Goal: Task Accomplishment & Management: Manage account settings

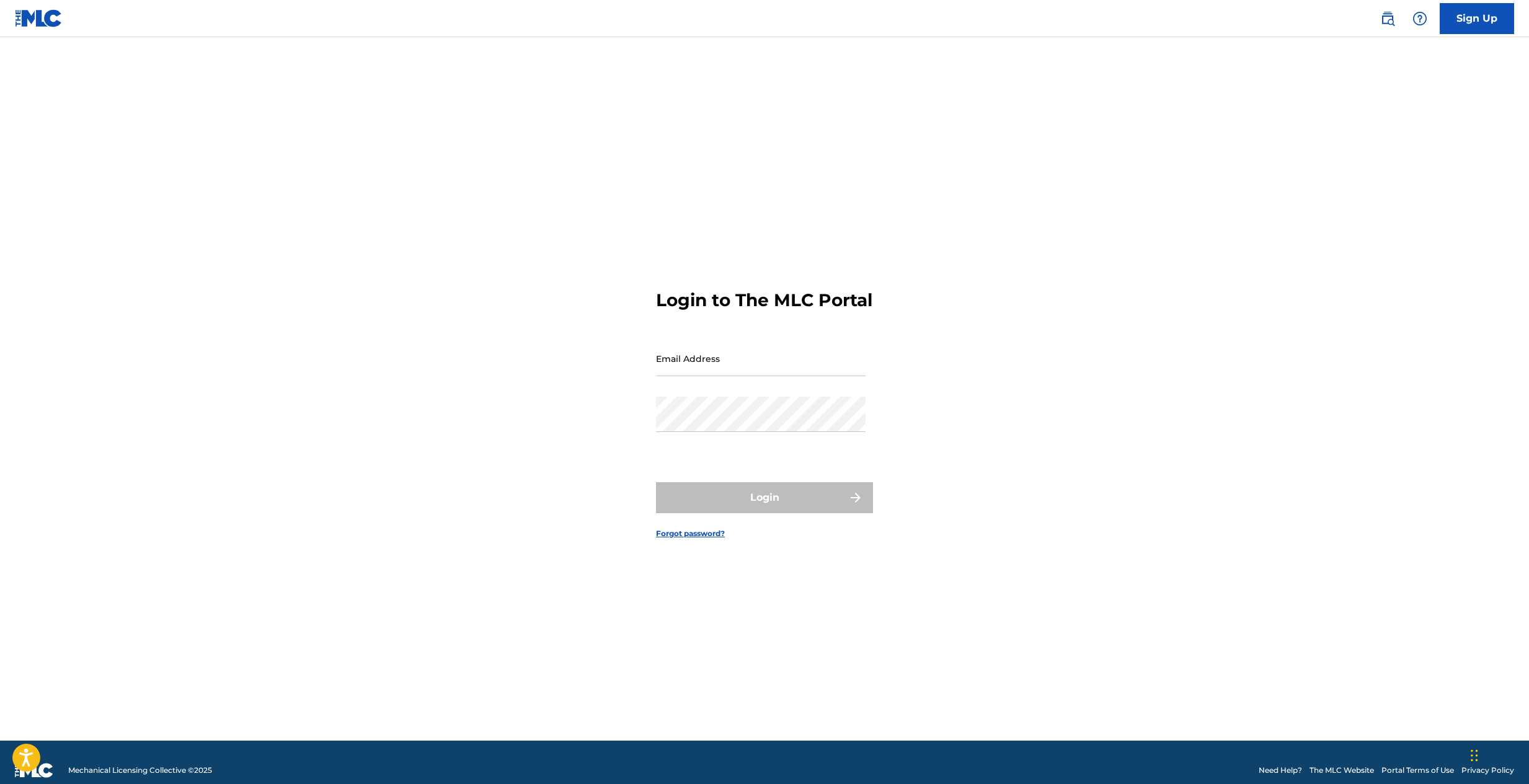
click at [703, 376] on input "Email Address" at bounding box center [761, 358] width 209 height 35
click at [699, 371] on input "Email Address" at bounding box center [761, 358] width 209 height 35
drag, startPoint x: 689, startPoint y: 377, endPoint x: 866, endPoint y: 333, distance: 182.4
click at [688, 376] on input "Email Address" at bounding box center [761, 358] width 209 height 35
click at [1098, 312] on div "Login to The MLC Portal Email Address Password Login Forgot password?" at bounding box center [765, 404] width 868 height 673
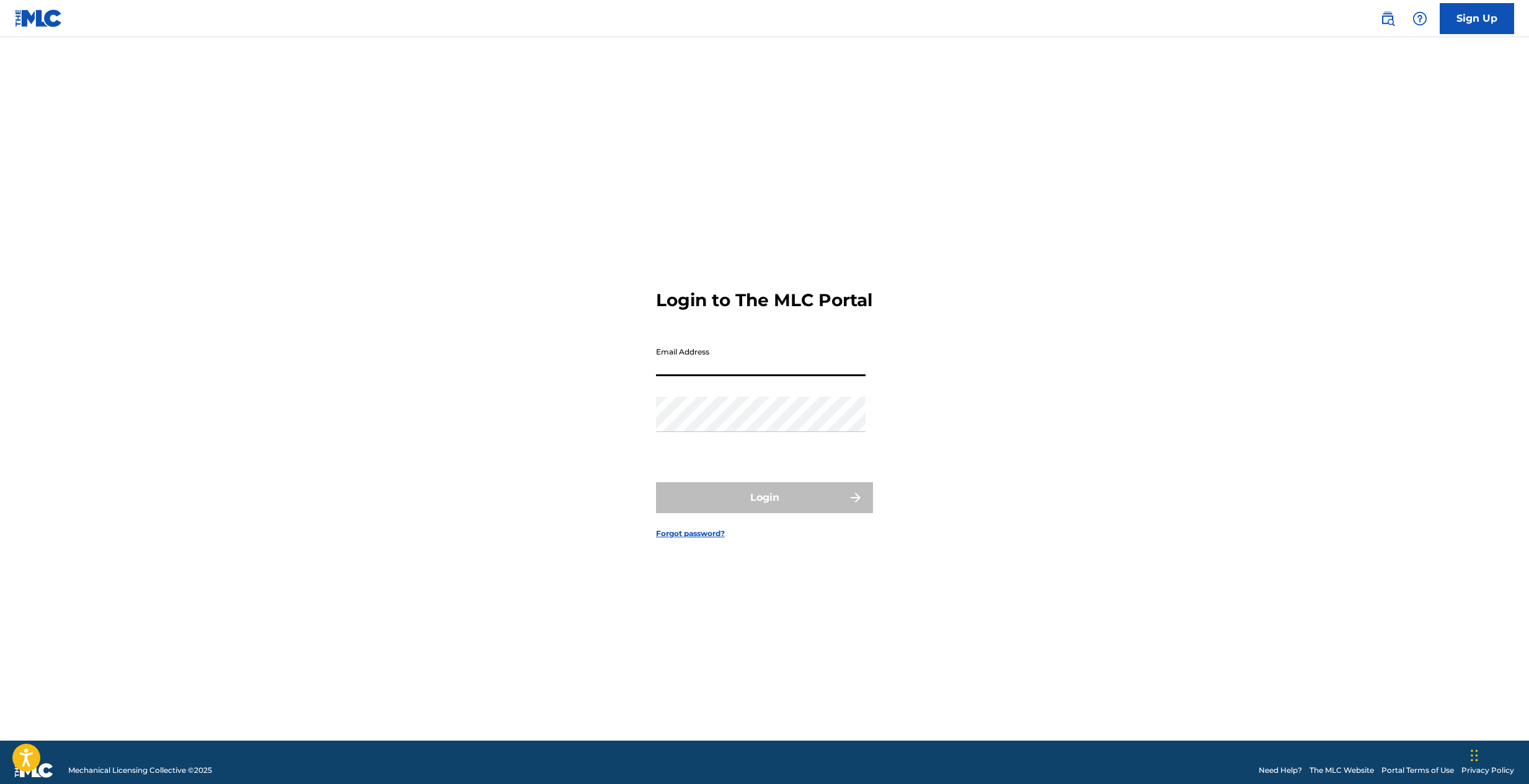
click at [723, 376] on input "Email Address" at bounding box center [761, 358] width 209 height 35
type input "[EMAIL_ADDRESS][DOMAIN_NAME]"
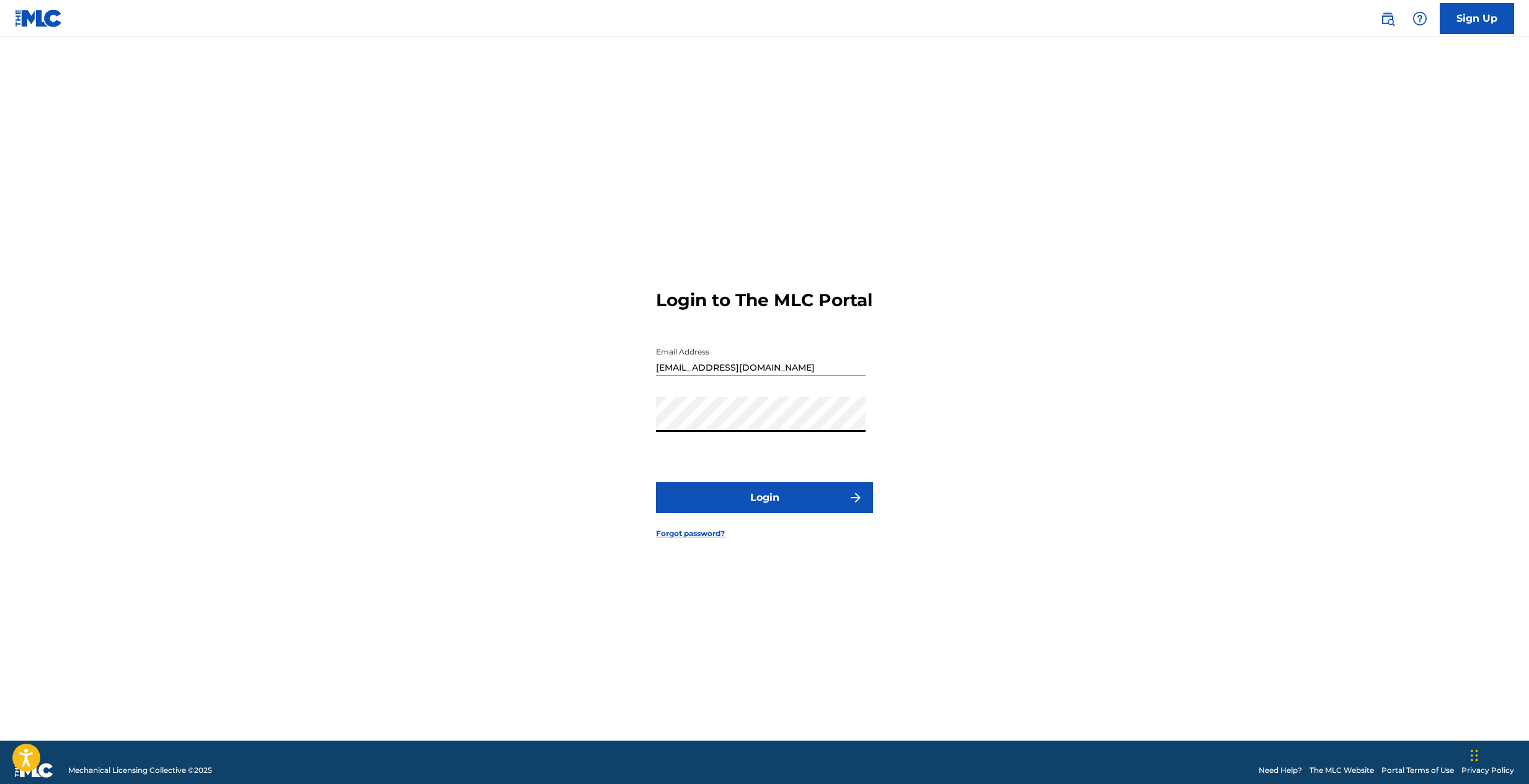
click at [760, 505] on button "Login" at bounding box center [764, 497] width 217 height 31
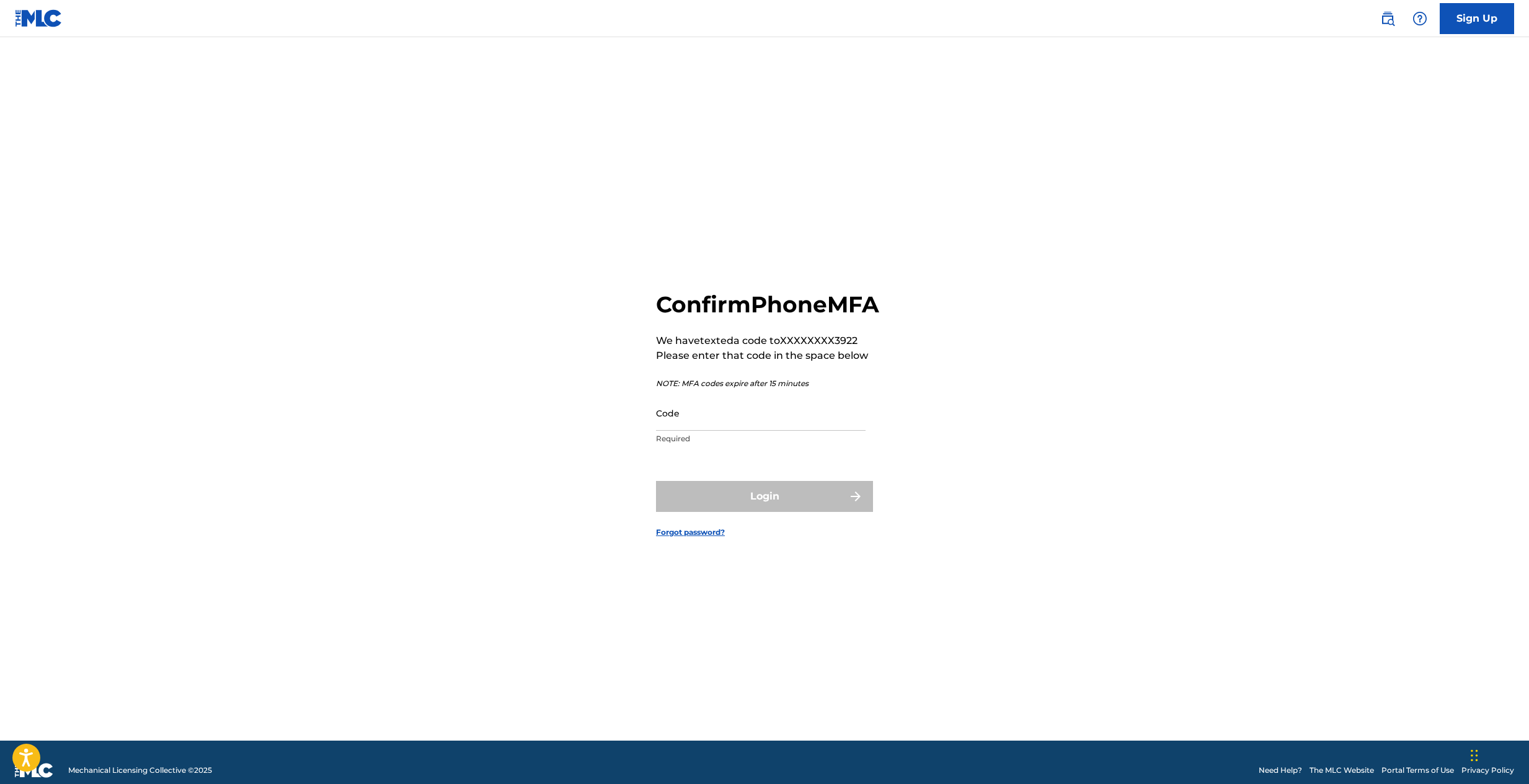
click at [781, 427] on input "Code" at bounding box center [761, 413] width 209 height 35
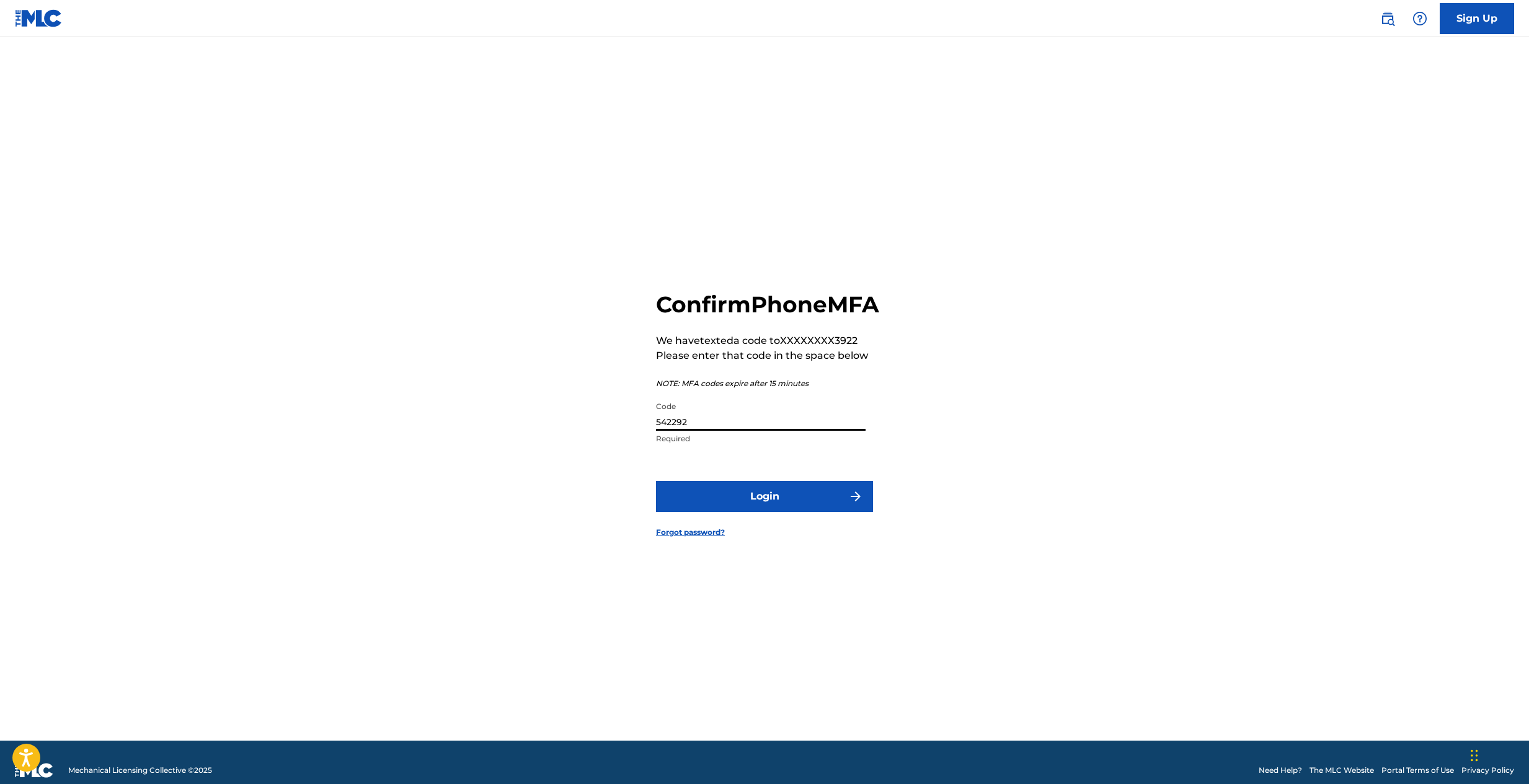
type input "542292"
click at [770, 505] on button "Login" at bounding box center [764, 497] width 217 height 31
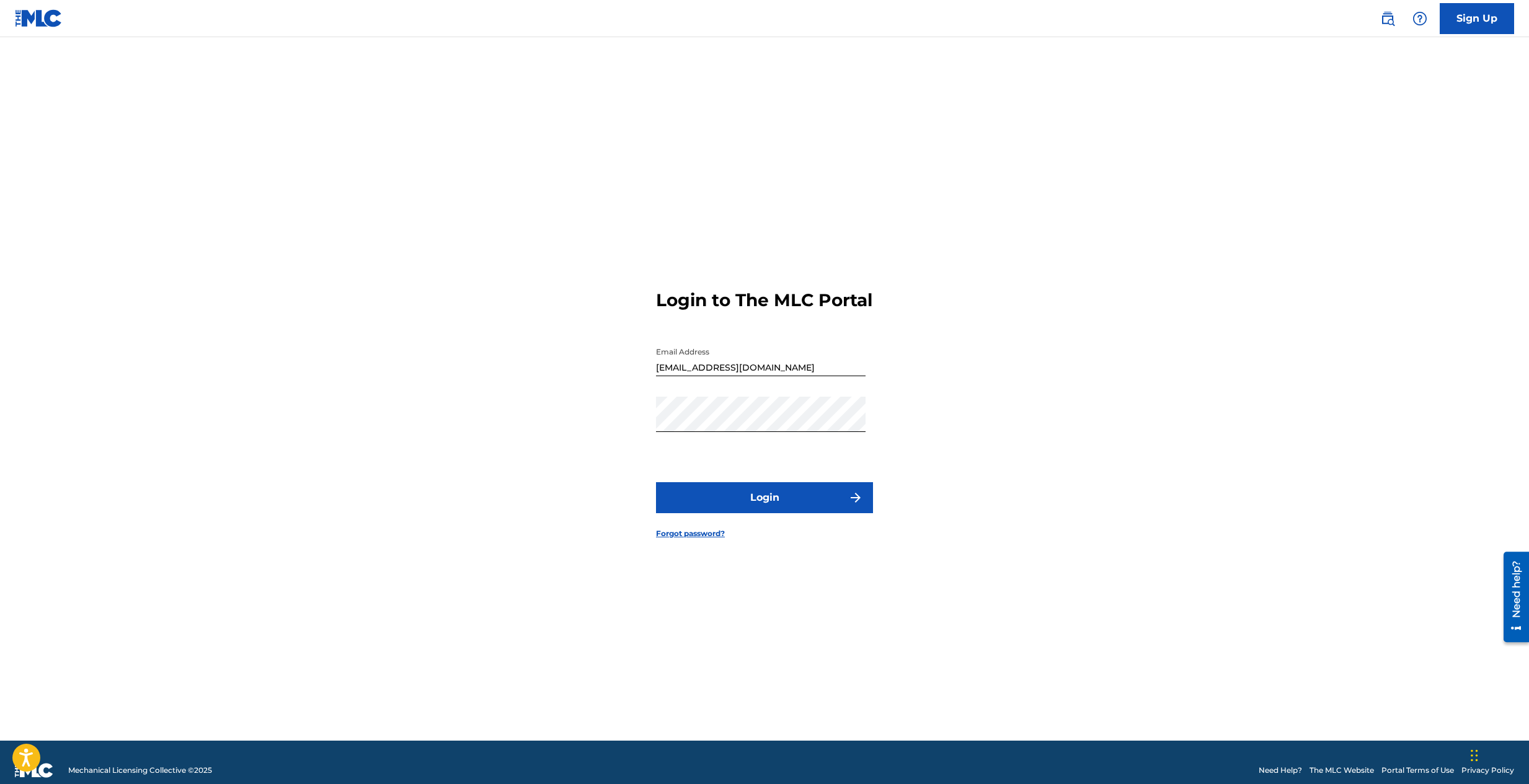
click at [792, 511] on button "Login" at bounding box center [764, 497] width 217 height 31
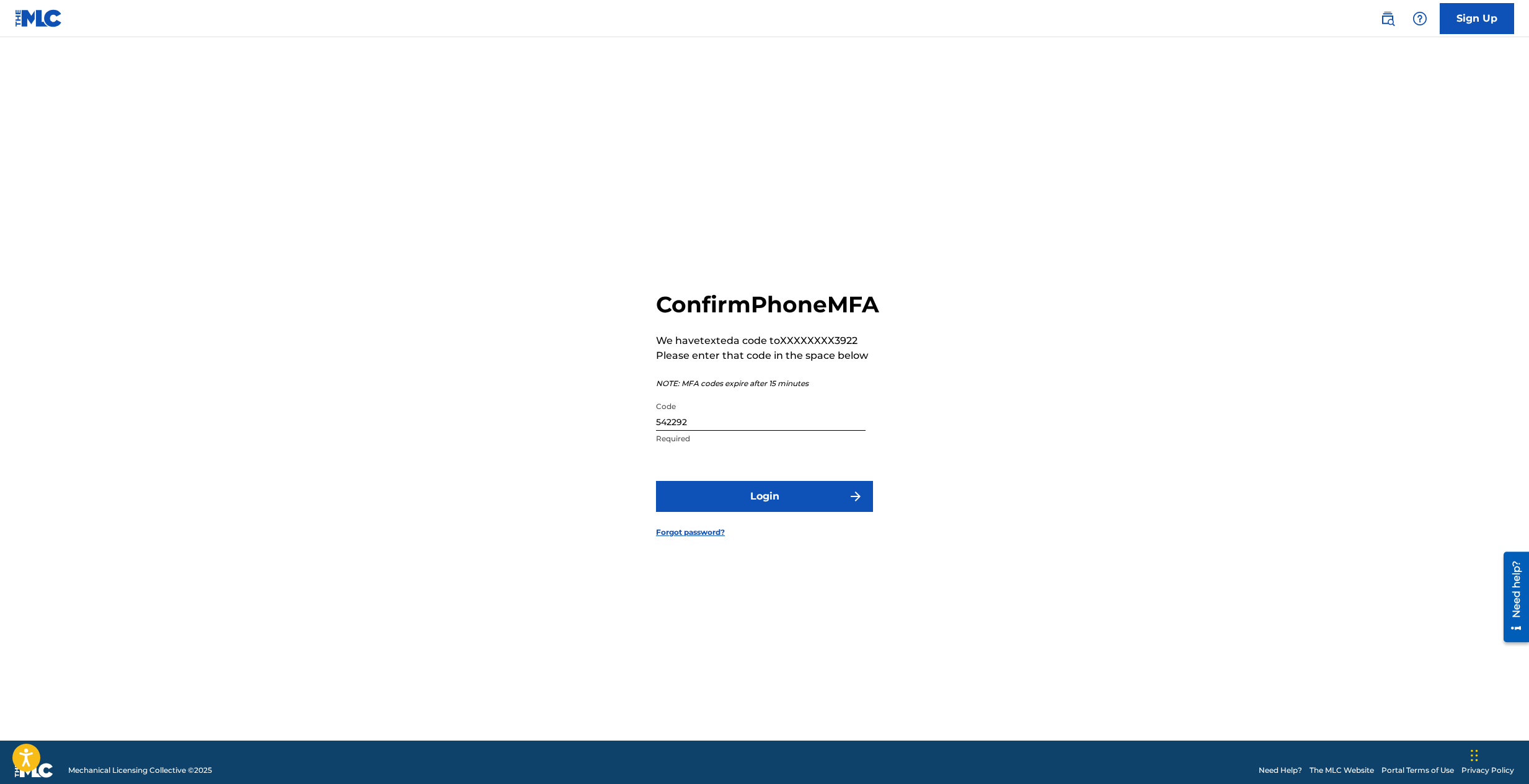
click at [712, 431] on input "542292" at bounding box center [761, 413] width 209 height 35
type input "590030"
click at [815, 512] on button "Login" at bounding box center [764, 497] width 217 height 31
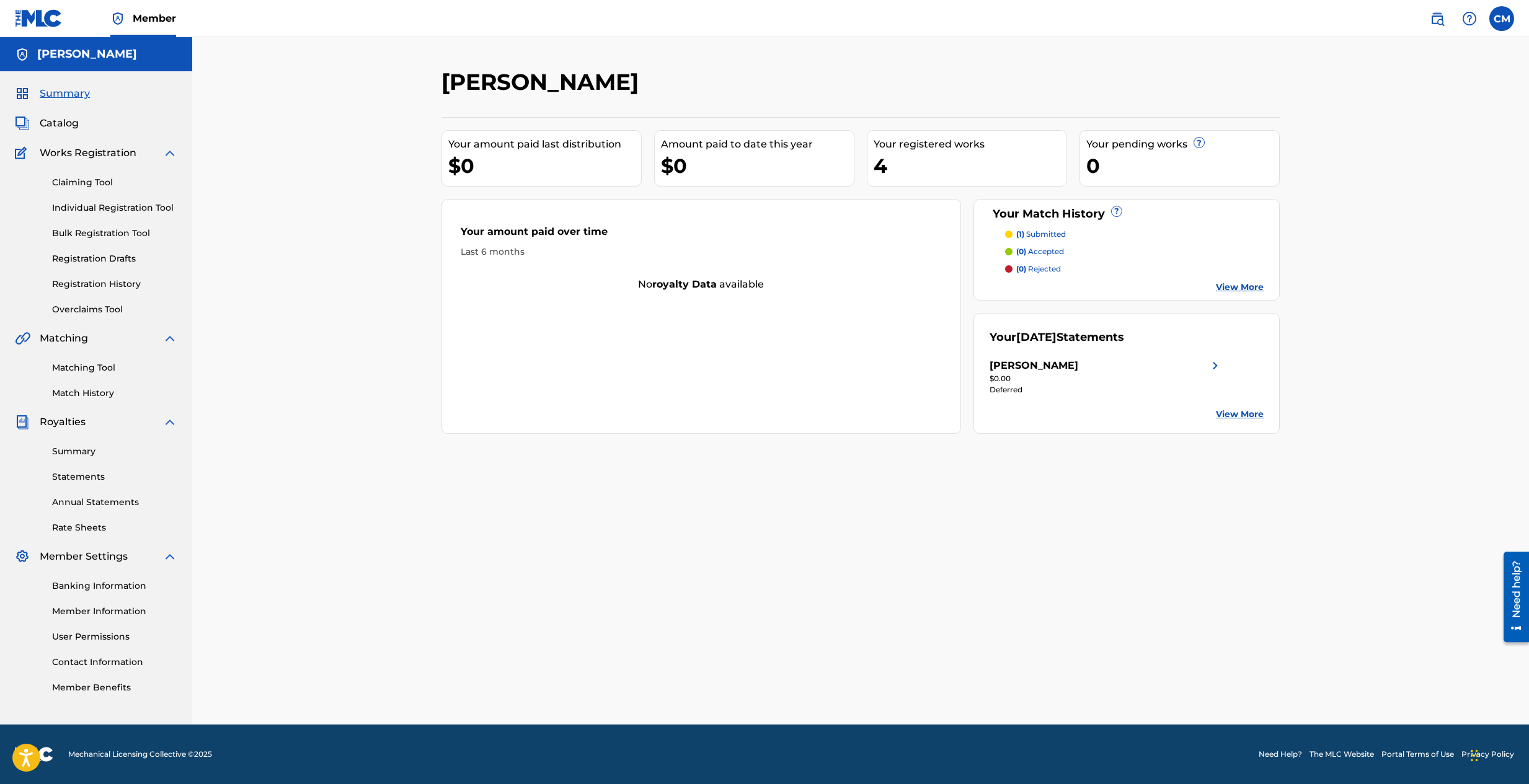
click at [57, 421] on span "Royalties" at bounding box center [63, 422] width 46 height 15
click at [77, 453] on link "Summary" at bounding box center [115, 452] width 125 height 13
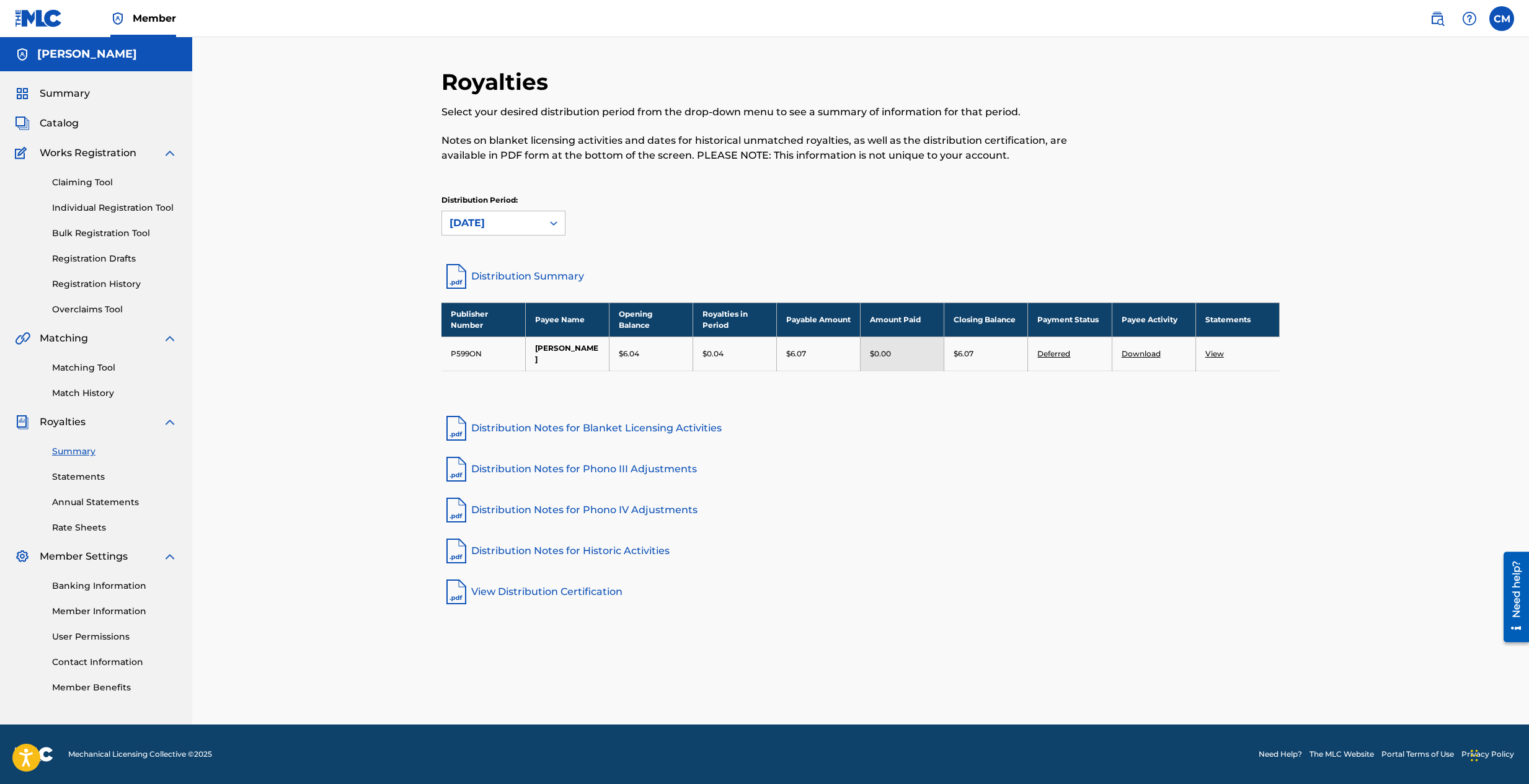
click at [71, 369] on link "Matching Tool" at bounding box center [115, 368] width 125 height 13
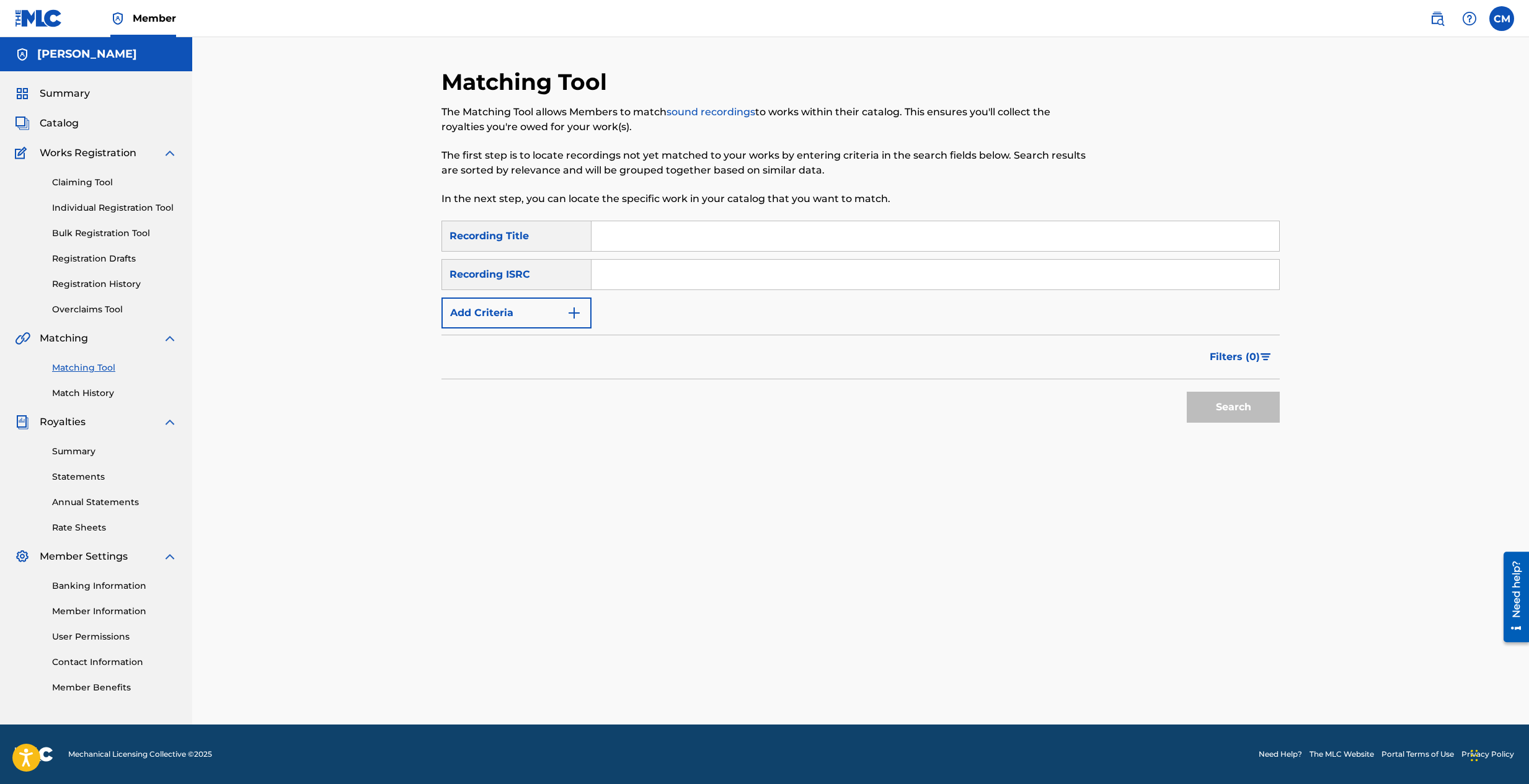
click at [71, 395] on link "Match History" at bounding box center [115, 393] width 125 height 13
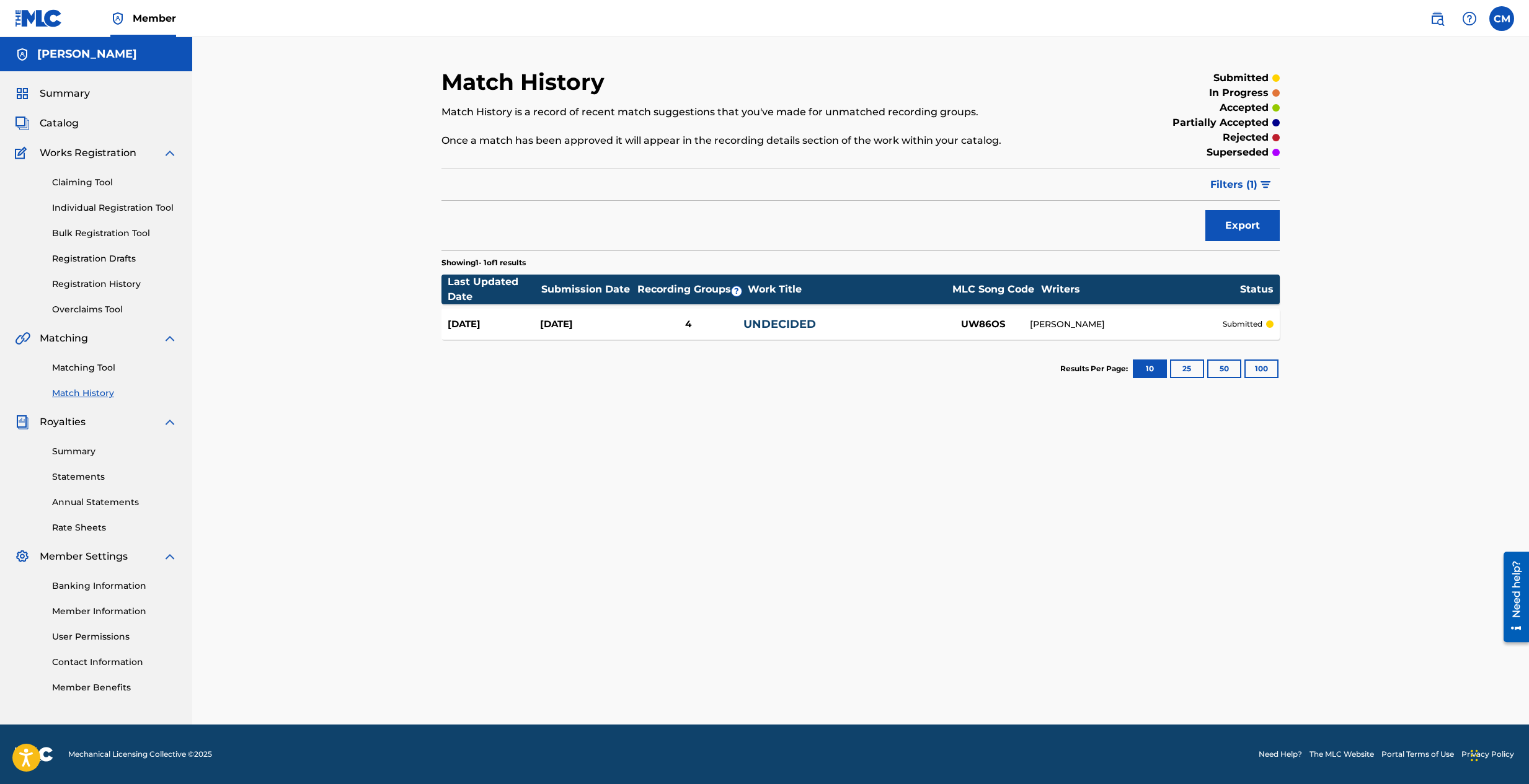
click at [359, 361] on div "Match History Match History is a record of recent match suggestions that you've…" at bounding box center [860, 381] width 1337 height 687
click at [43, 115] on div "Summary Catalog Works Registration Claiming Tool Individual Registration Tool B…" at bounding box center [96, 390] width 192 height 638
click at [50, 125] on span "Catalog" at bounding box center [59, 123] width 39 height 15
